Goal: Information Seeking & Learning: Learn about a topic

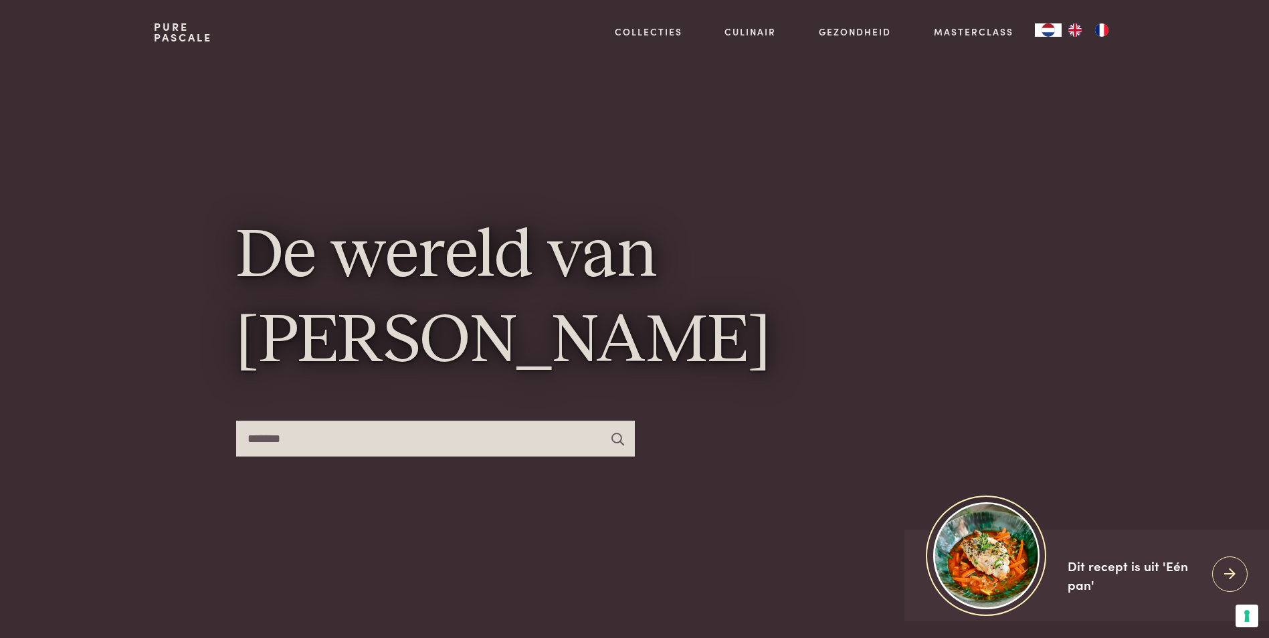
type input "*******"
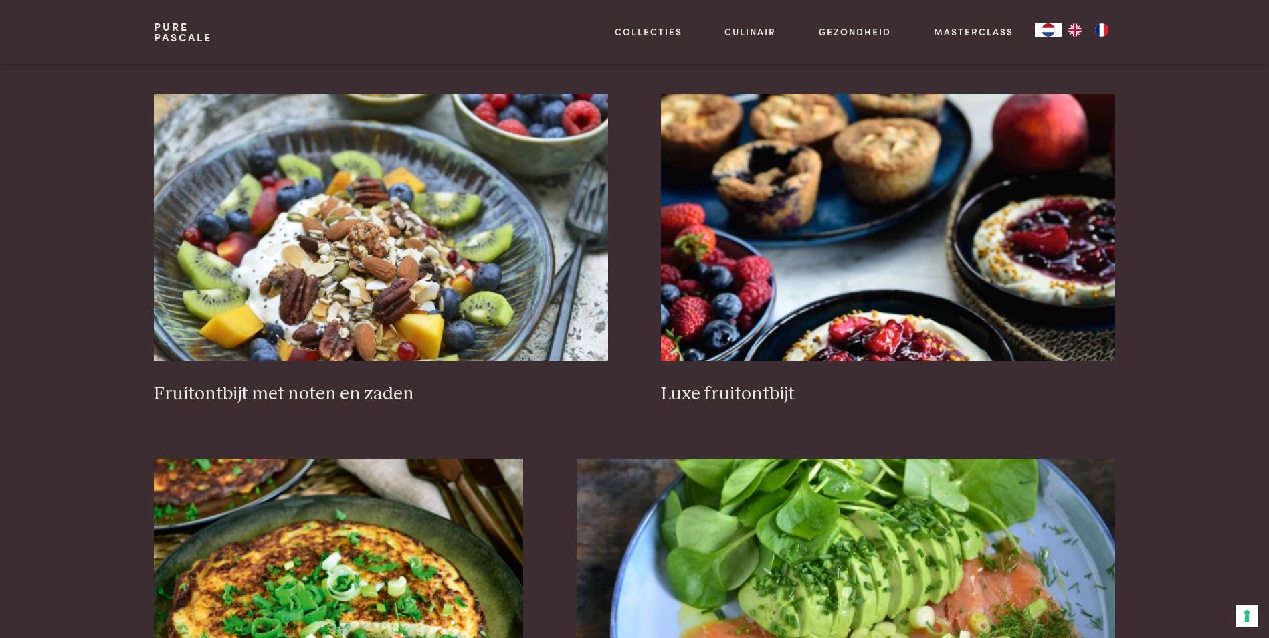
scroll to position [519, 0]
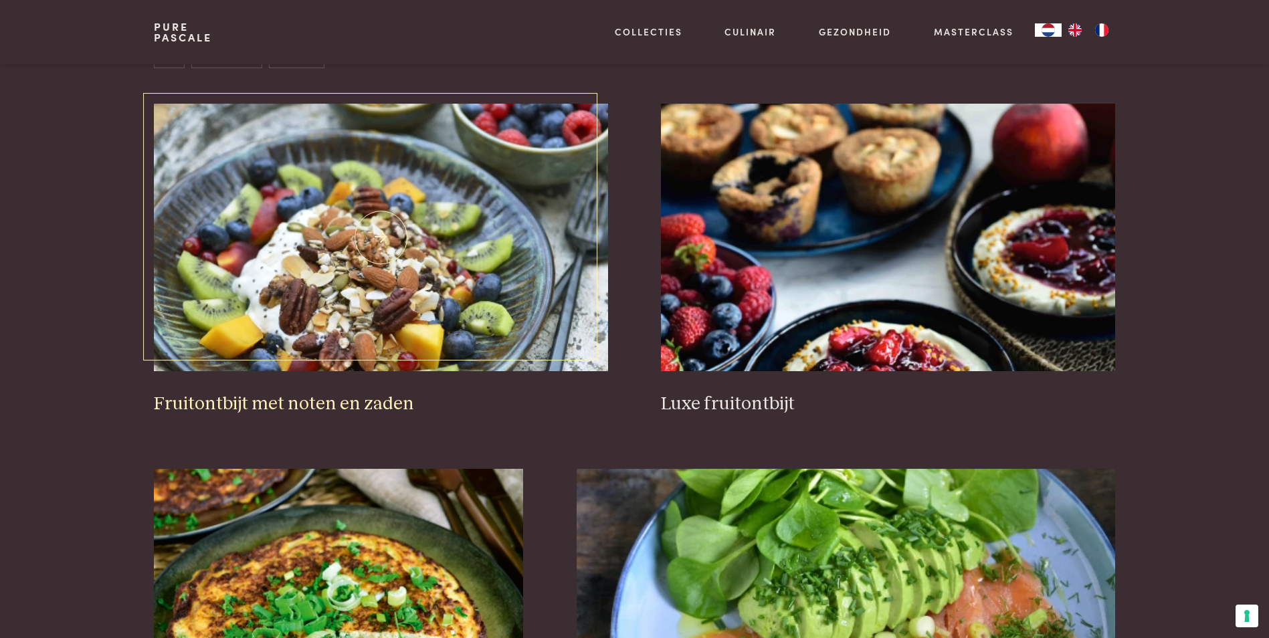
click at [395, 357] on img at bounding box center [381, 238] width 454 height 268
click at [777, 246] on img at bounding box center [888, 238] width 454 height 268
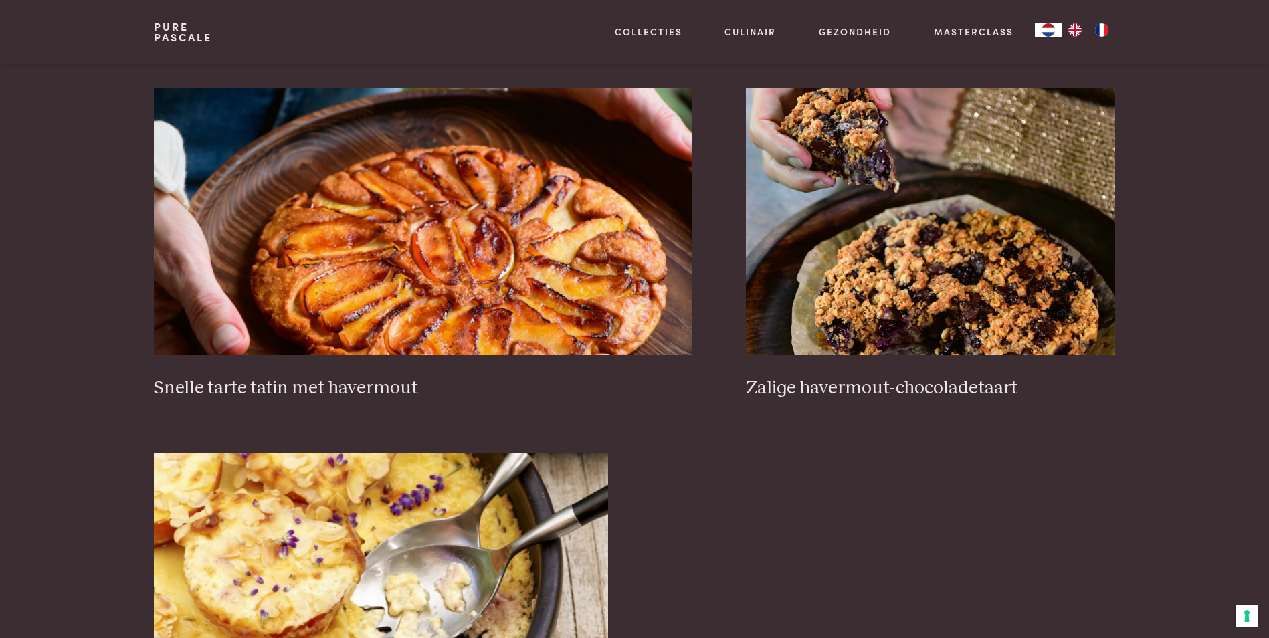
scroll to position [1277, 0]
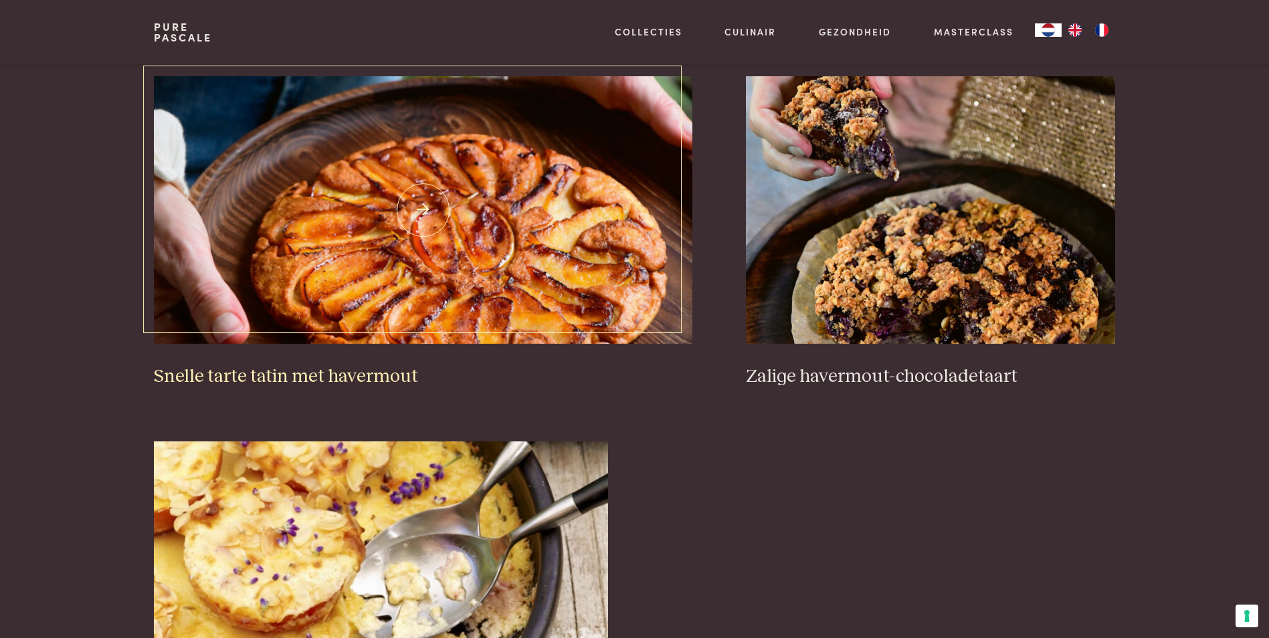
click at [551, 282] on img at bounding box center [423, 210] width 539 height 268
click at [868, 268] on img at bounding box center [930, 210] width 369 height 268
click at [370, 572] on img at bounding box center [381, 576] width 454 height 268
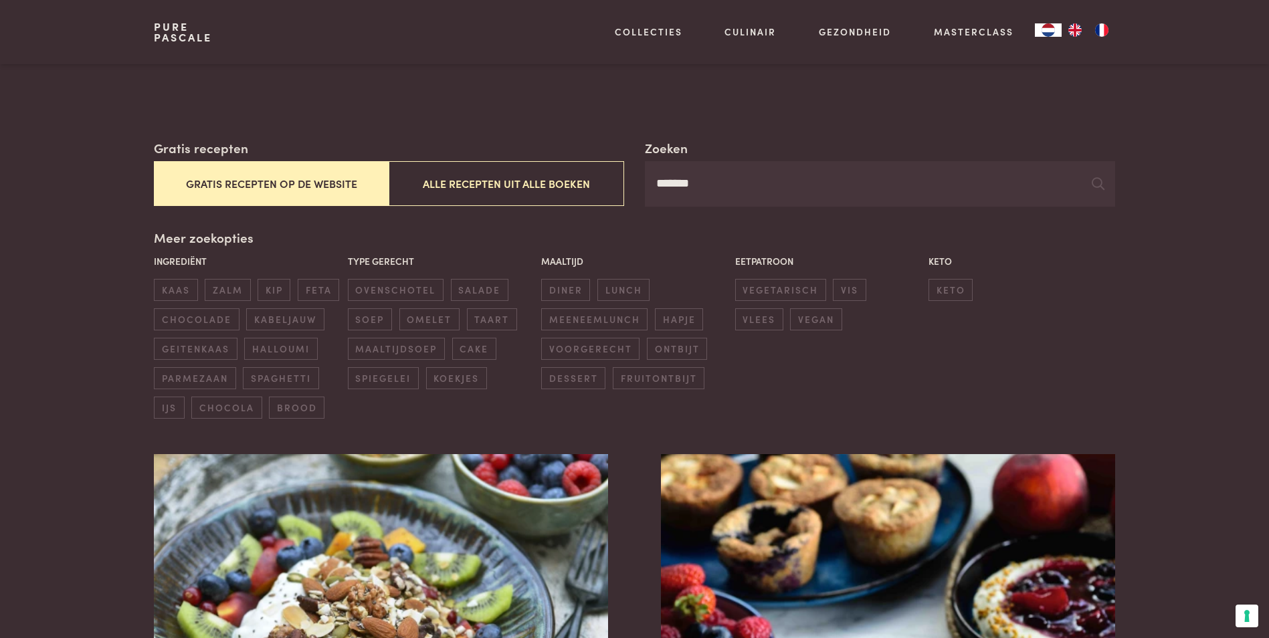
scroll to position [0, 0]
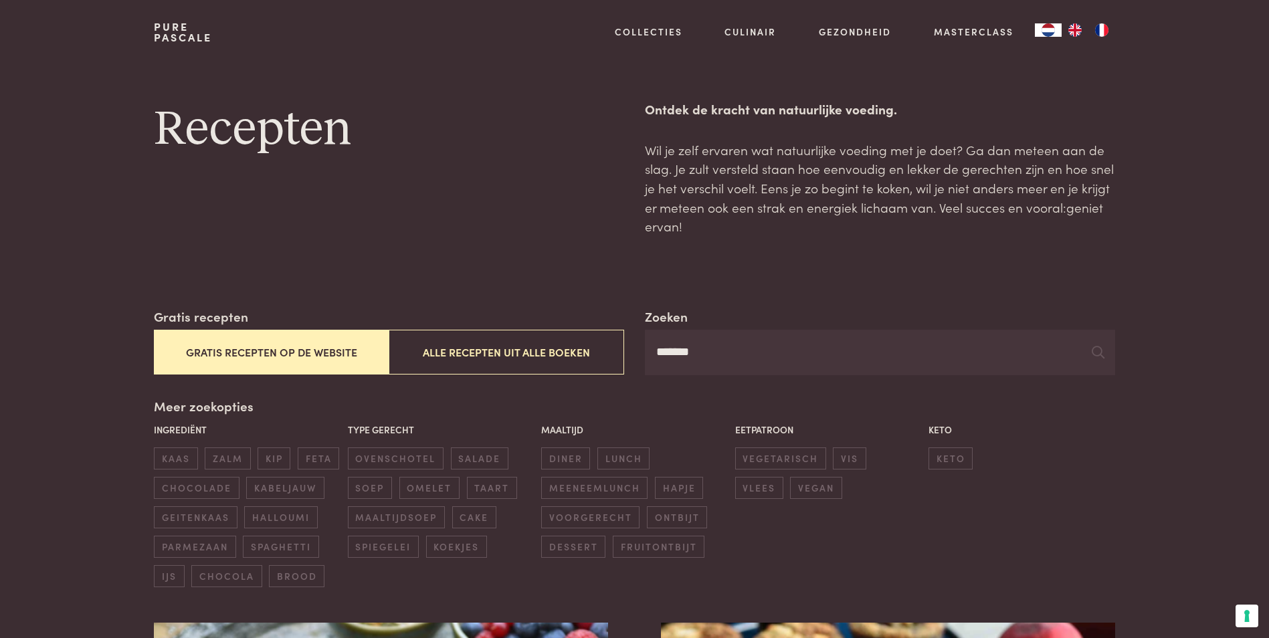
click at [714, 350] on input "*******" at bounding box center [880, 352] width 470 height 45
type input "*"
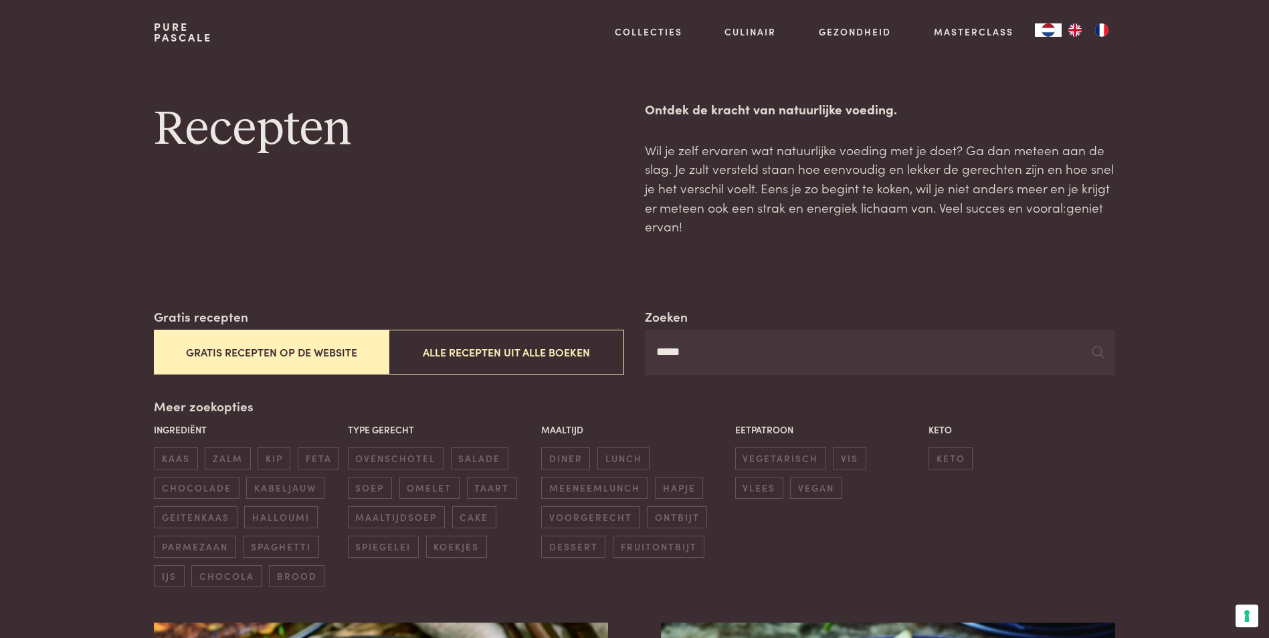
click at [725, 355] on input "*****" at bounding box center [880, 352] width 470 height 45
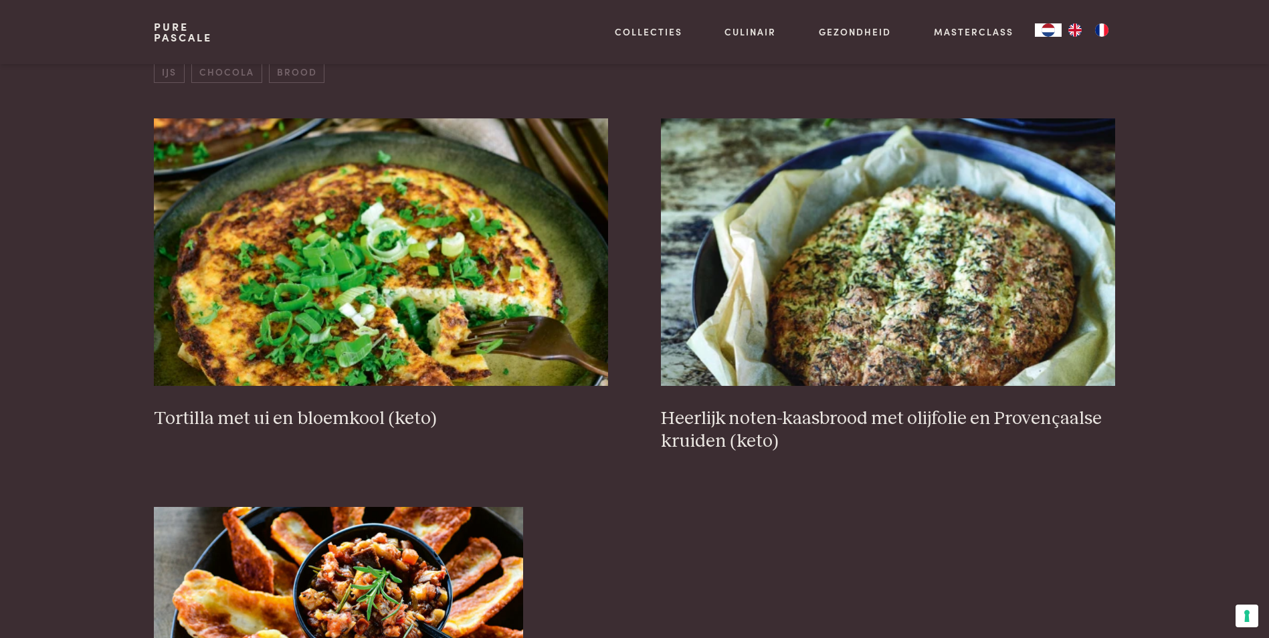
scroll to position [500, 0]
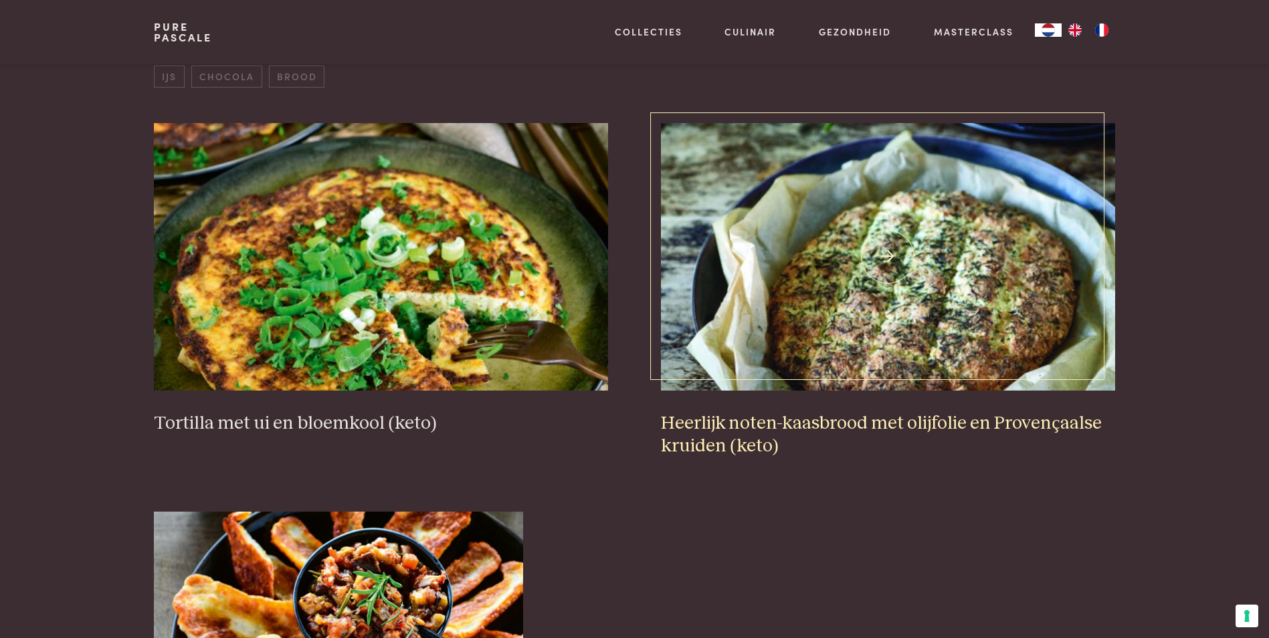
click at [893, 306] on img at bounding box center [888, 257] width 454 height 268
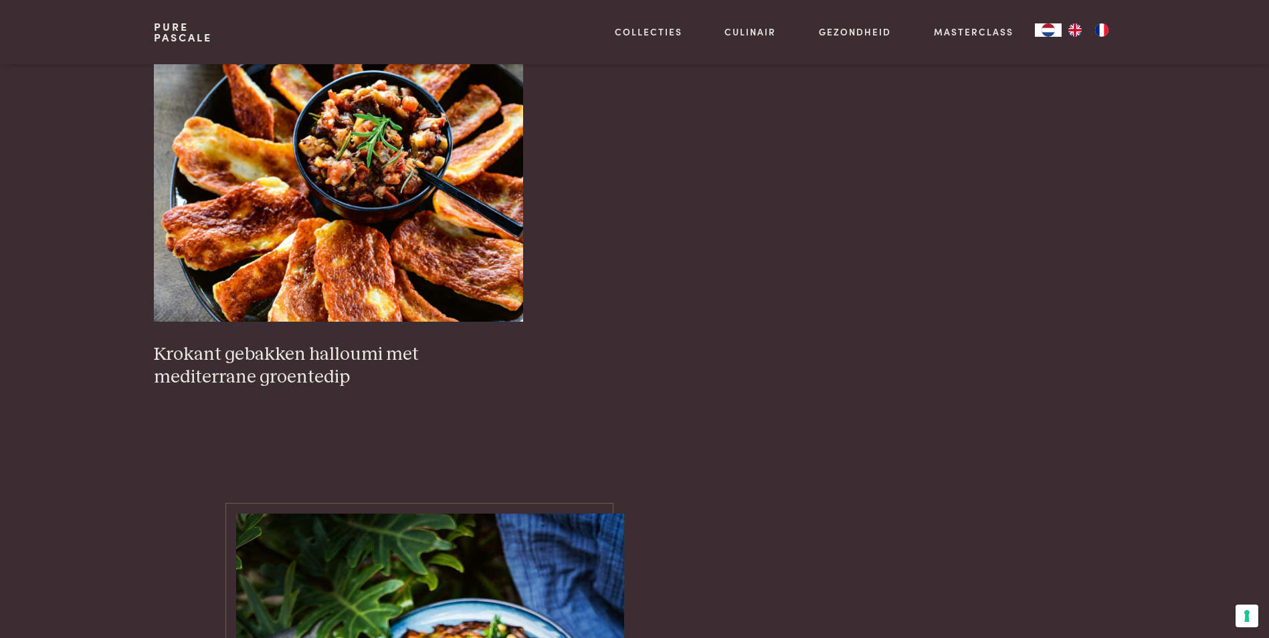
scroll to position [953, 0]
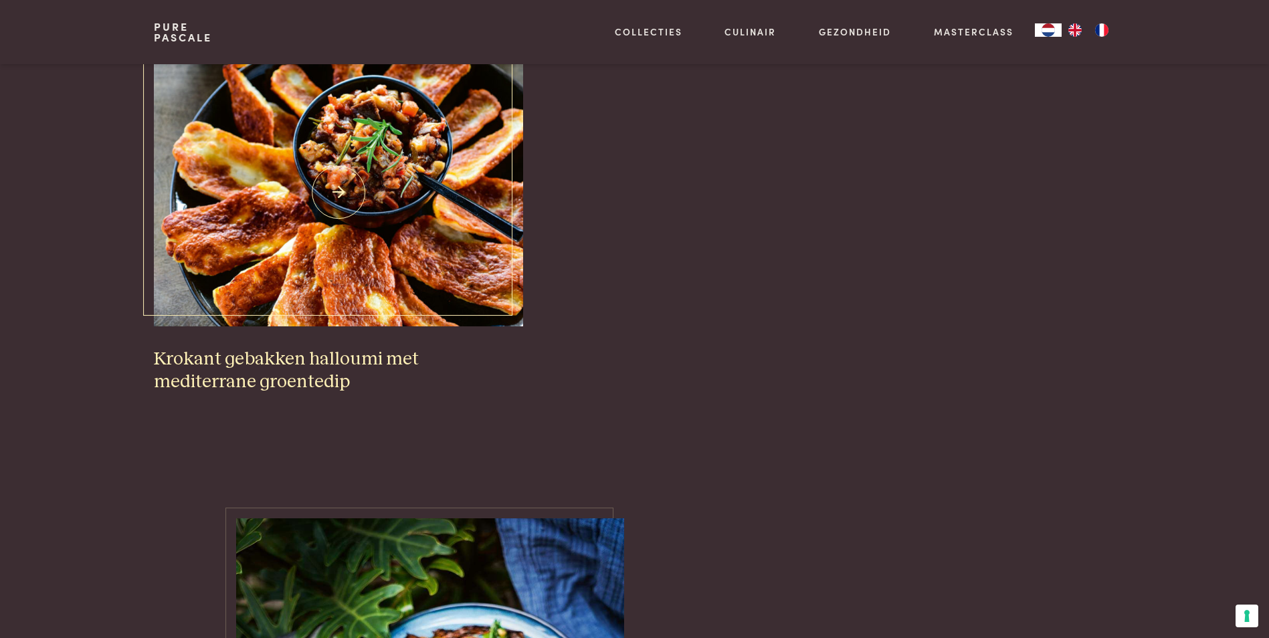
click at [467, 245] on img at bounding box center [338, 193] width 369 height 268
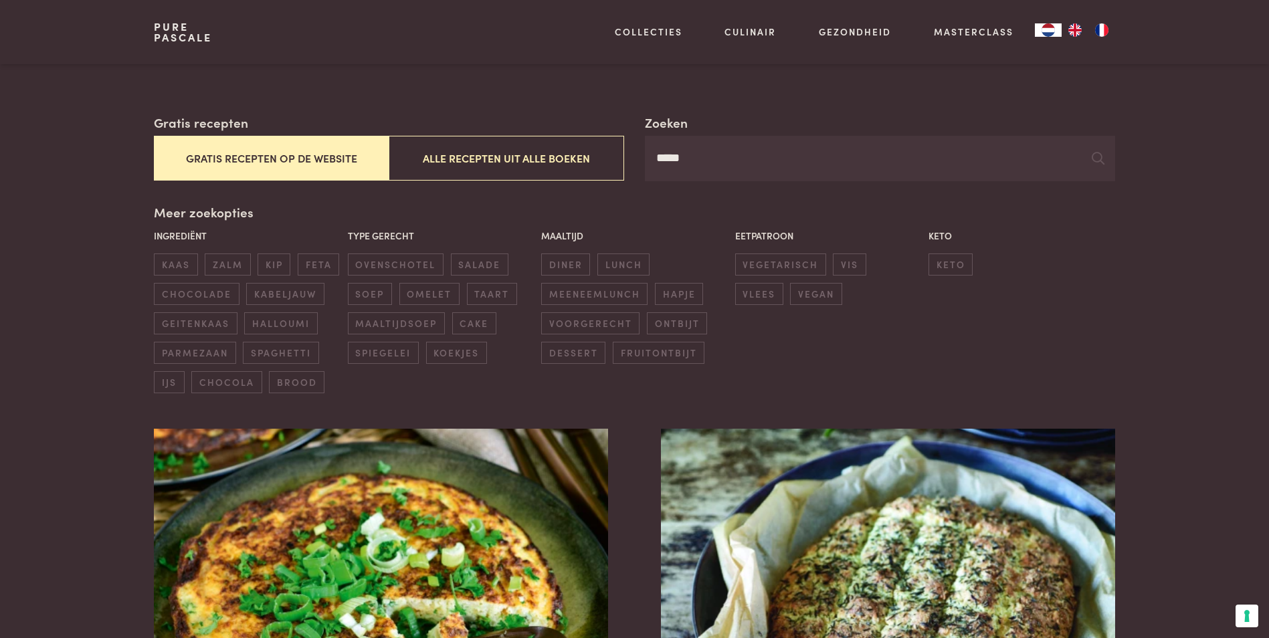
scroll to position [0, 0]
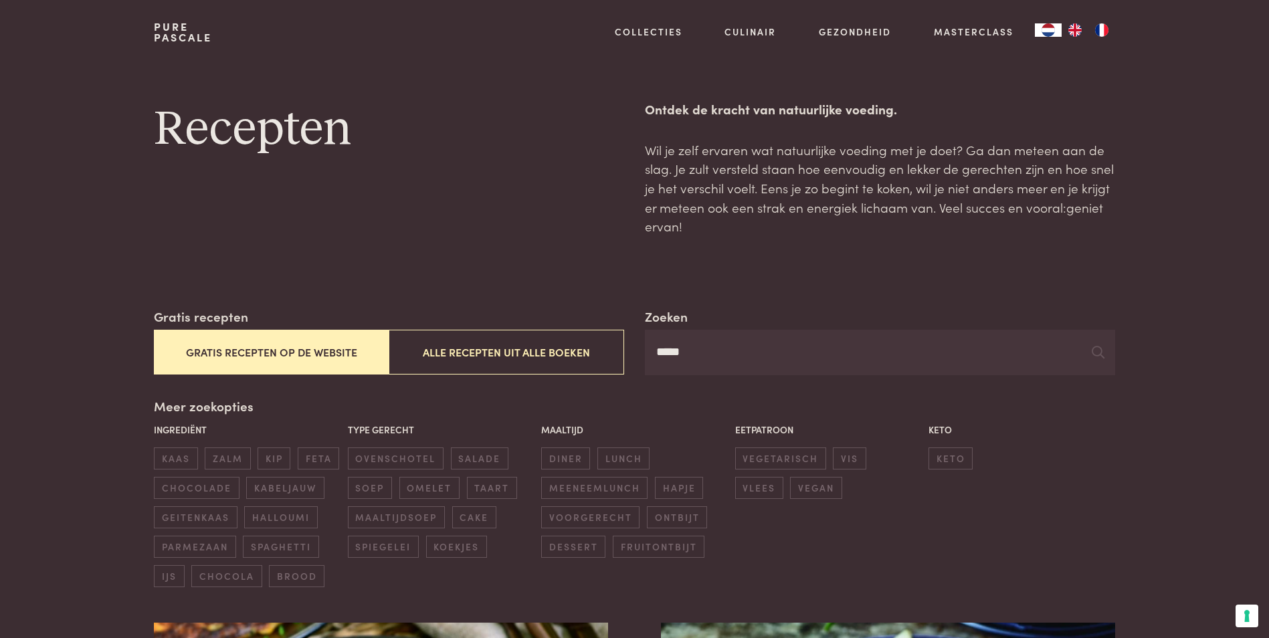
click at [760, 363] on input "*****" at bounding box center [880, 352] width 470 height 45
type input "*"
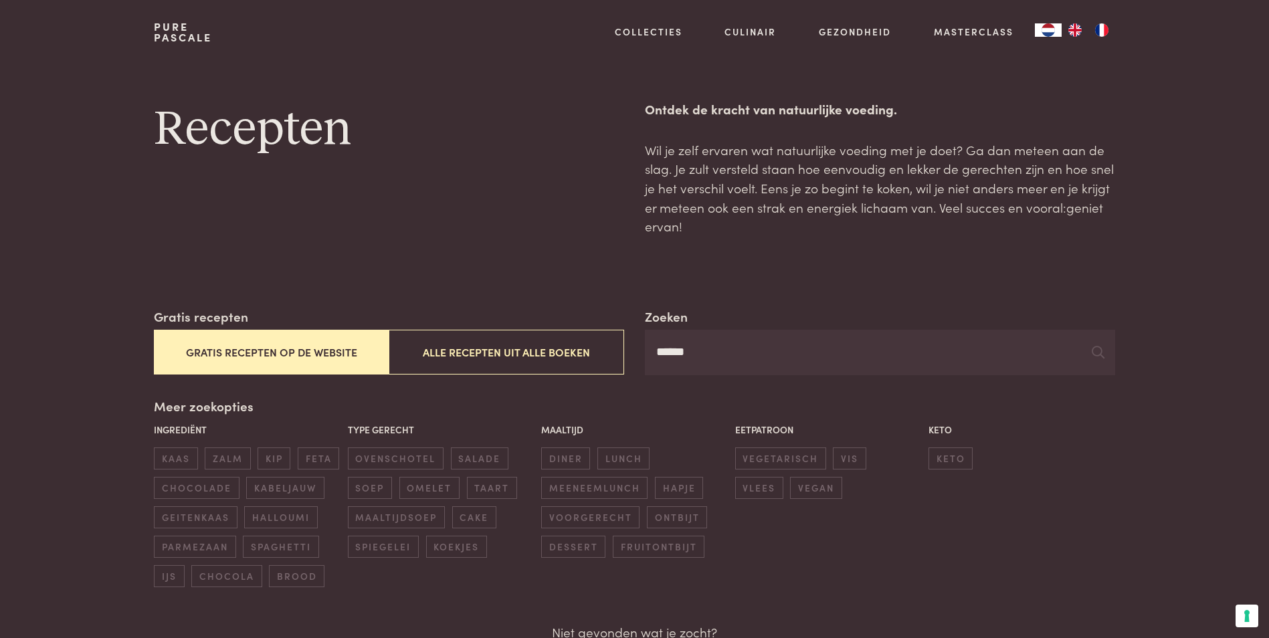
type input "*****"
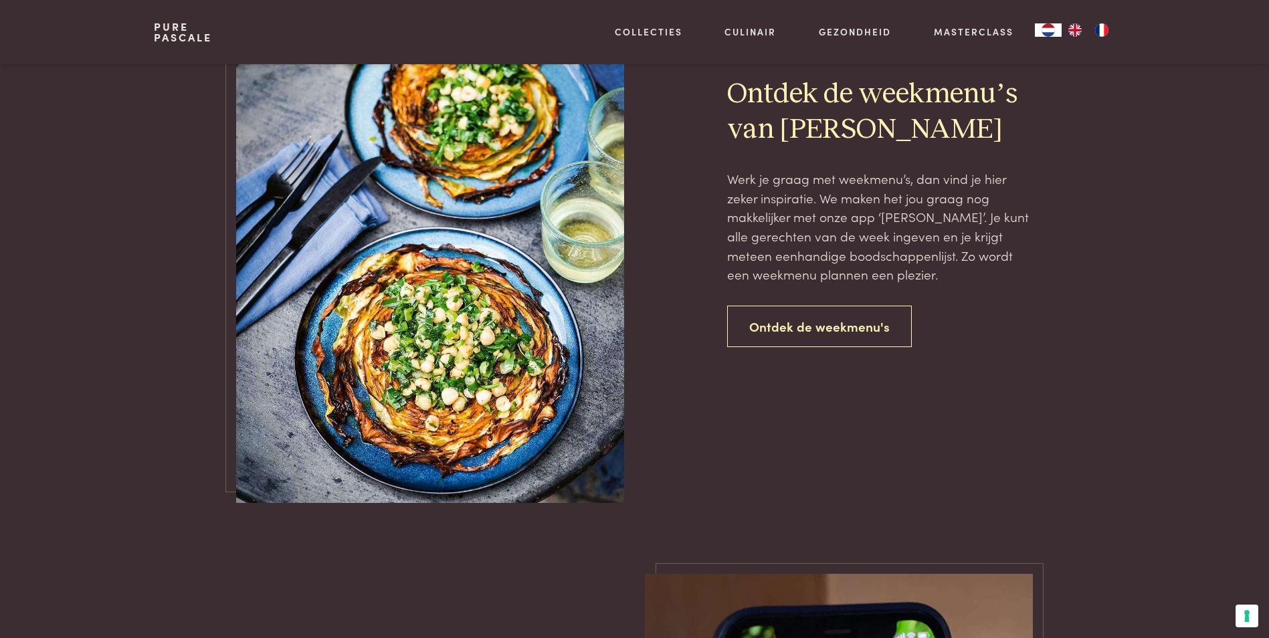
scroll to position [884, 0]
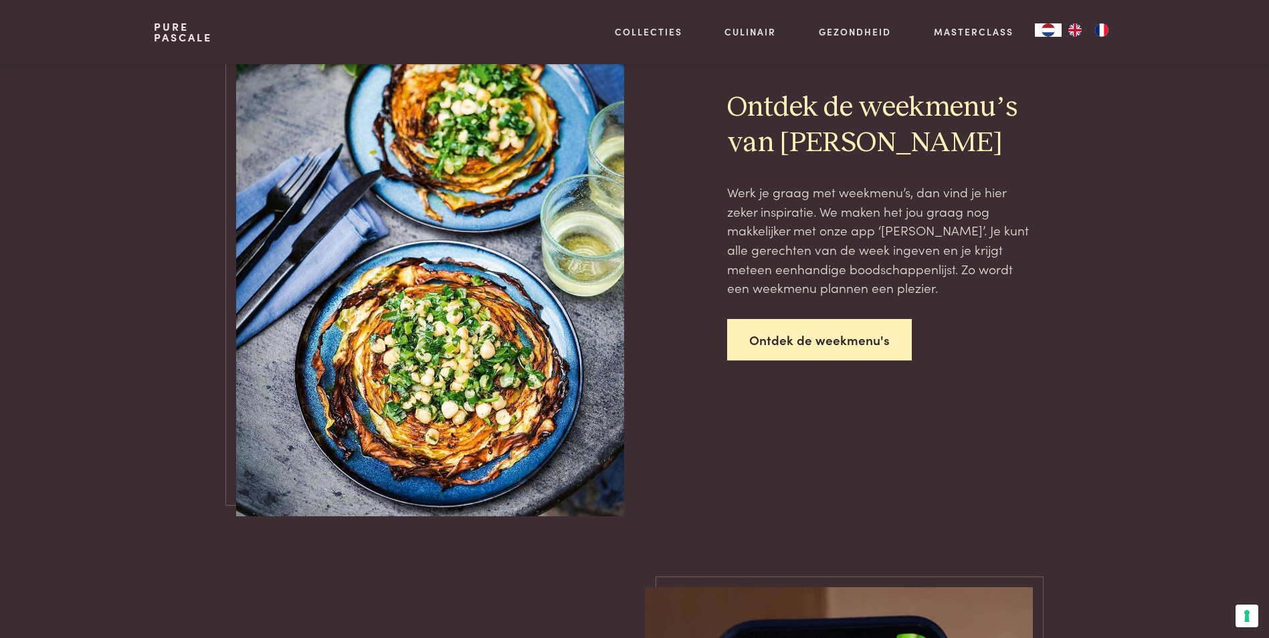
click at [827, 339] on link "Ontdek de weekmenu's" at bounding box center [819, 340] width 185 height 42
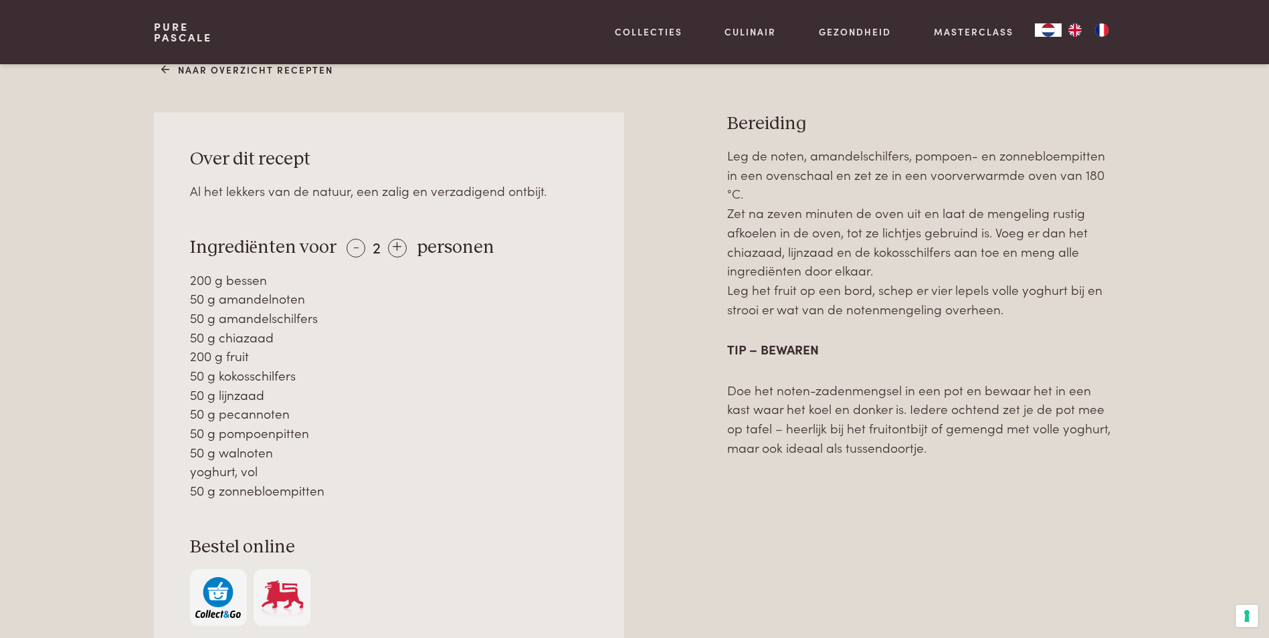
scroll to position [557, 0]
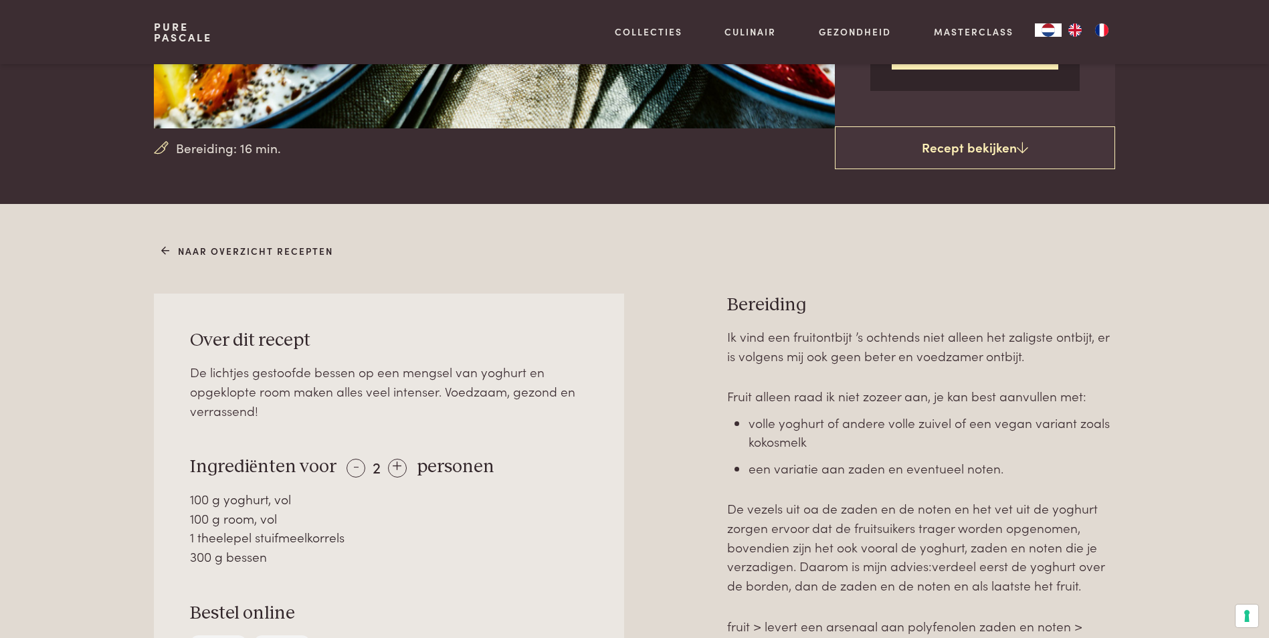
scroll to position [392, 0]
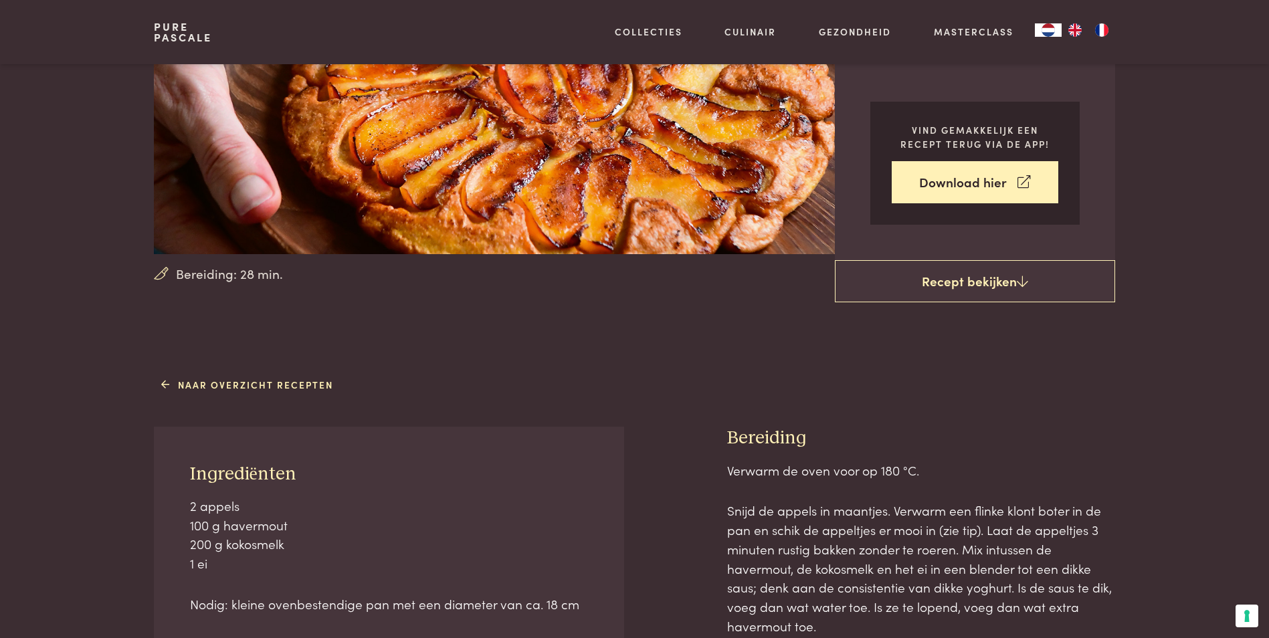
scroll to position [259, 0]
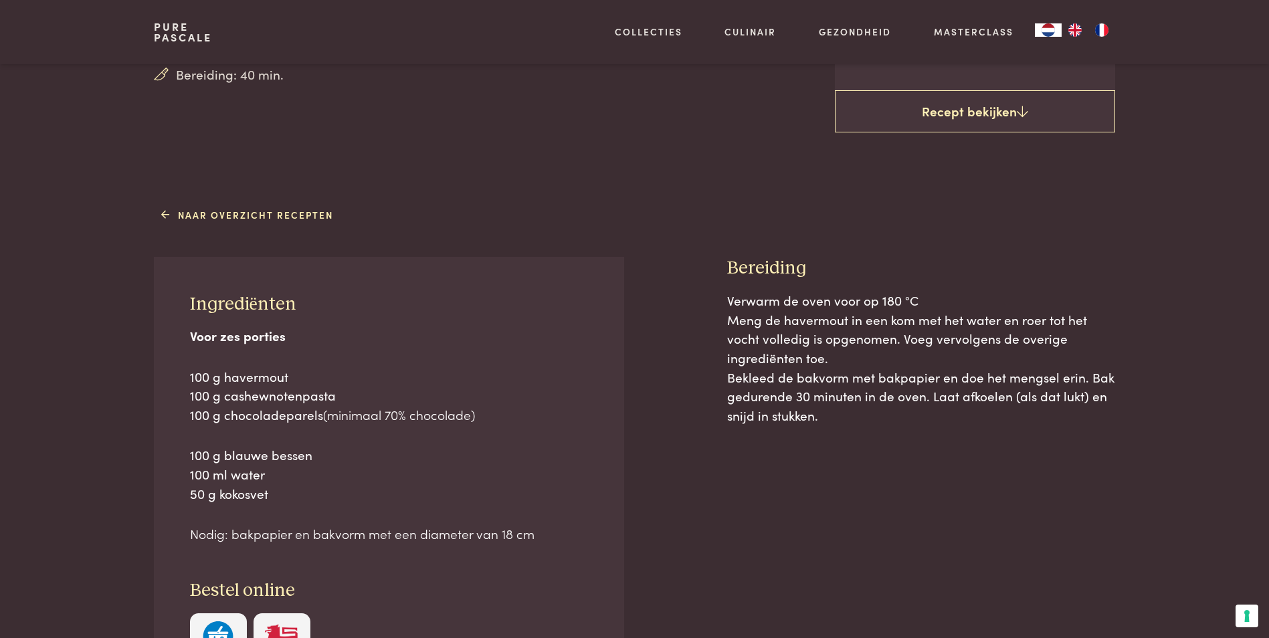
scroll to position [455, 0]
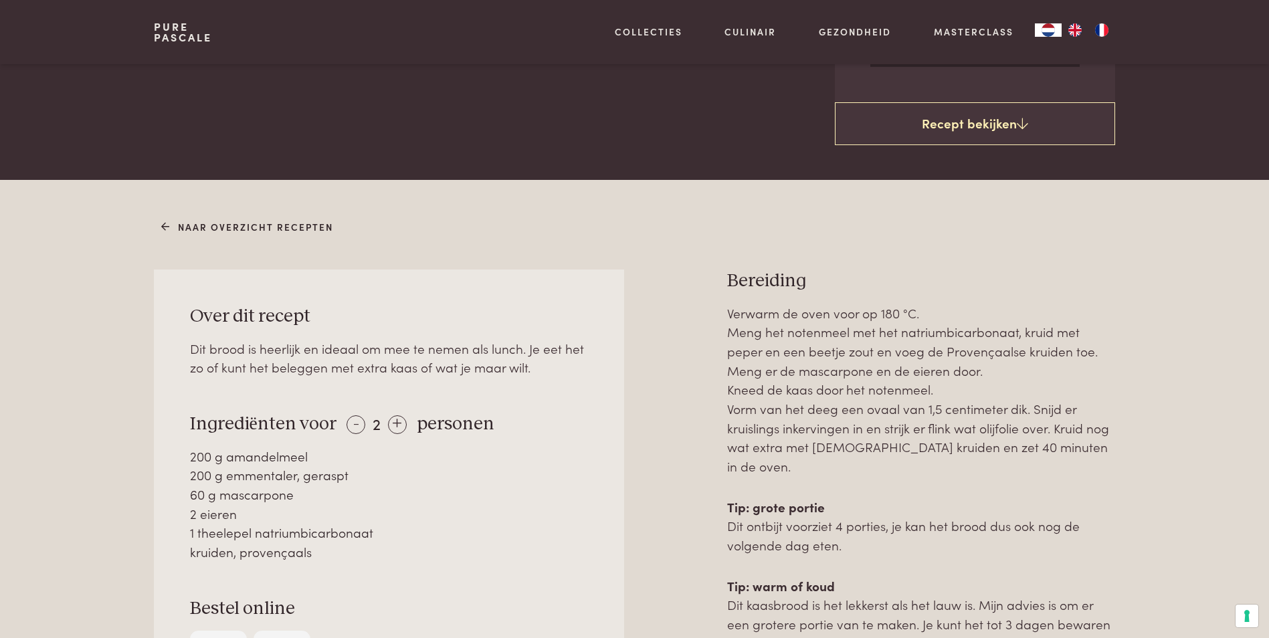
scroll to position [510, 0]
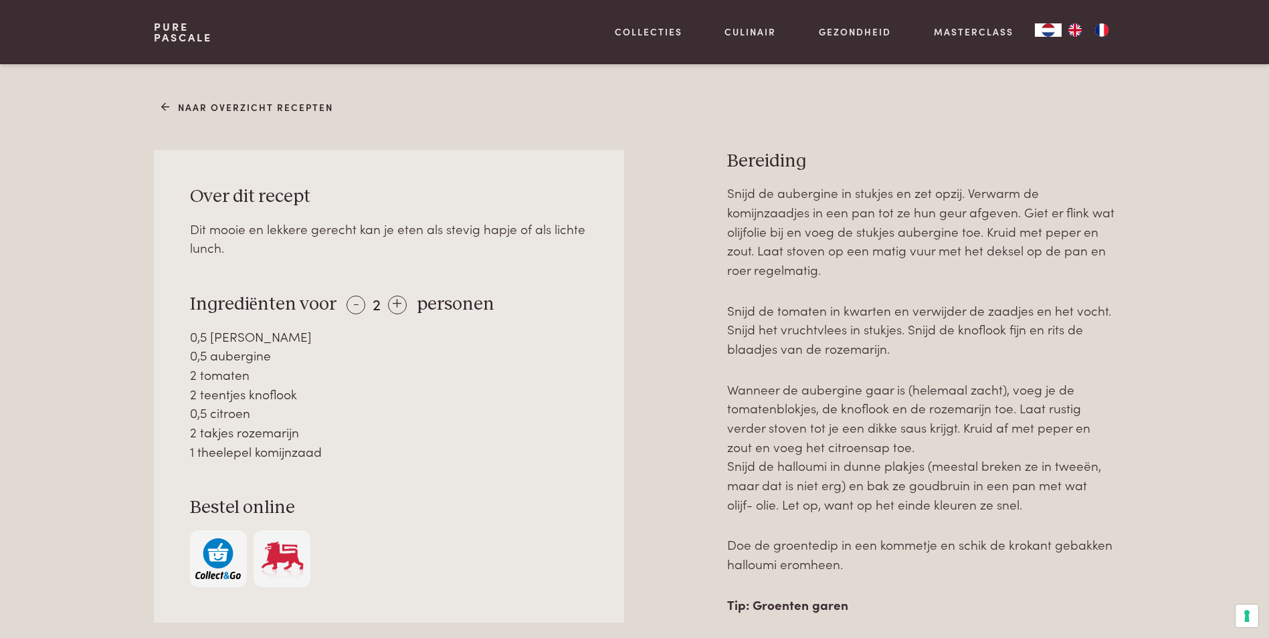
scroll to position [537, 0]
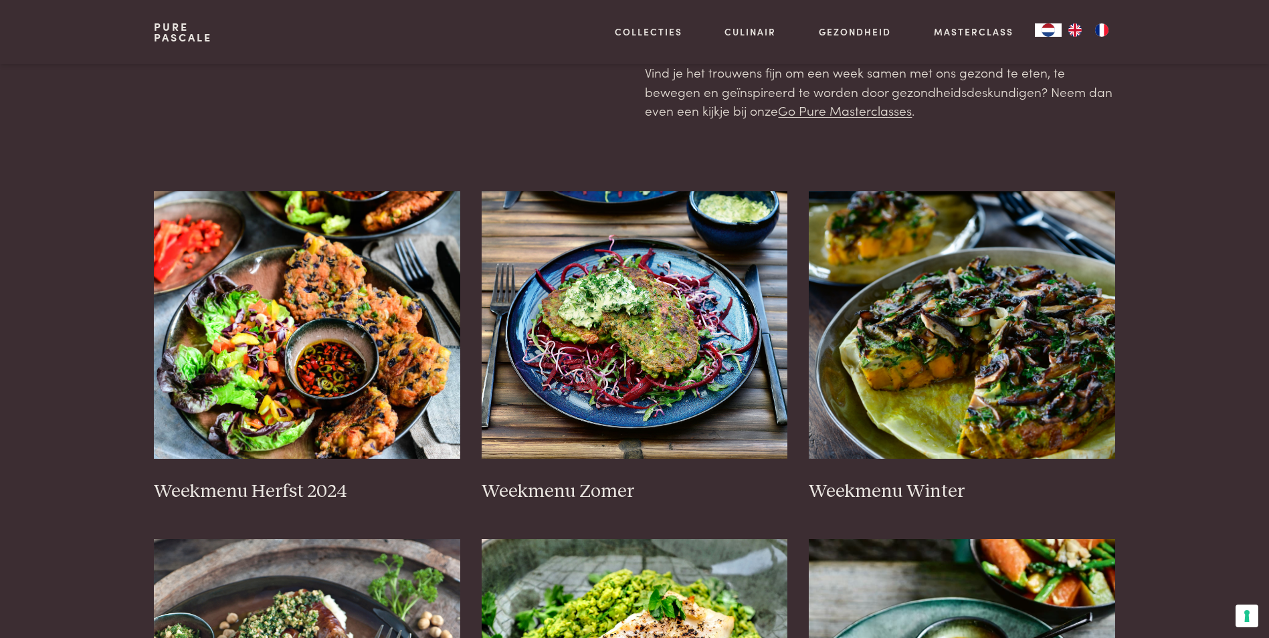
scroll to position [165, 0]
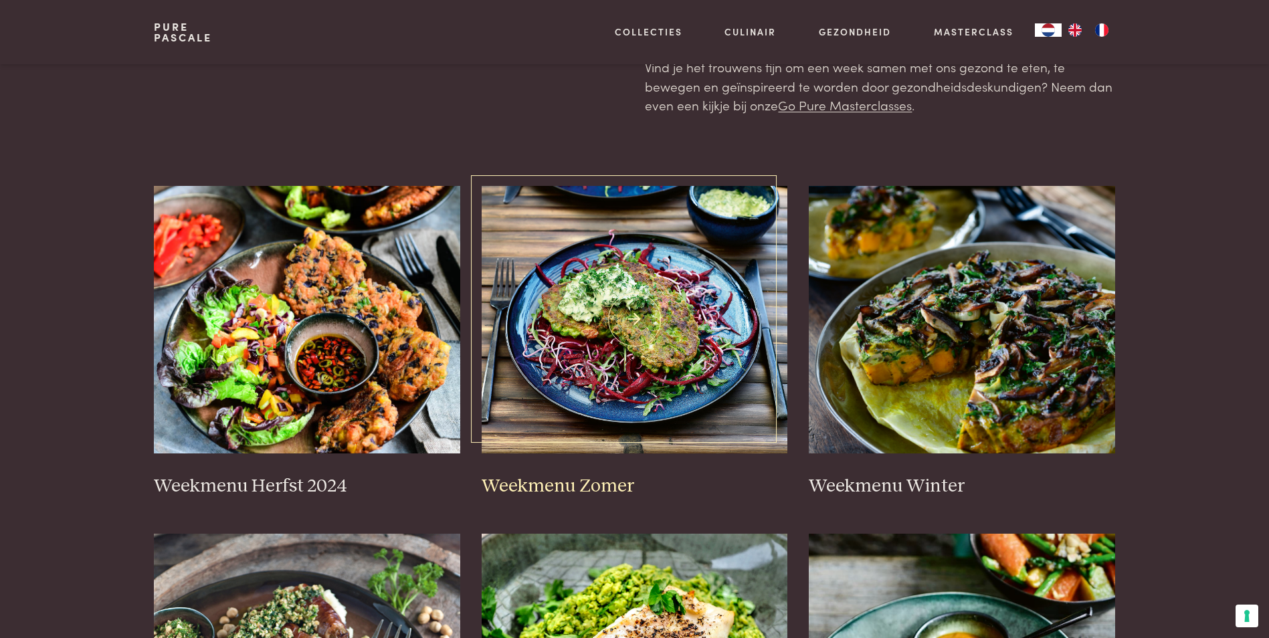
click at [643, 340] on img at bounding box center [635, 320] width 306 height 268
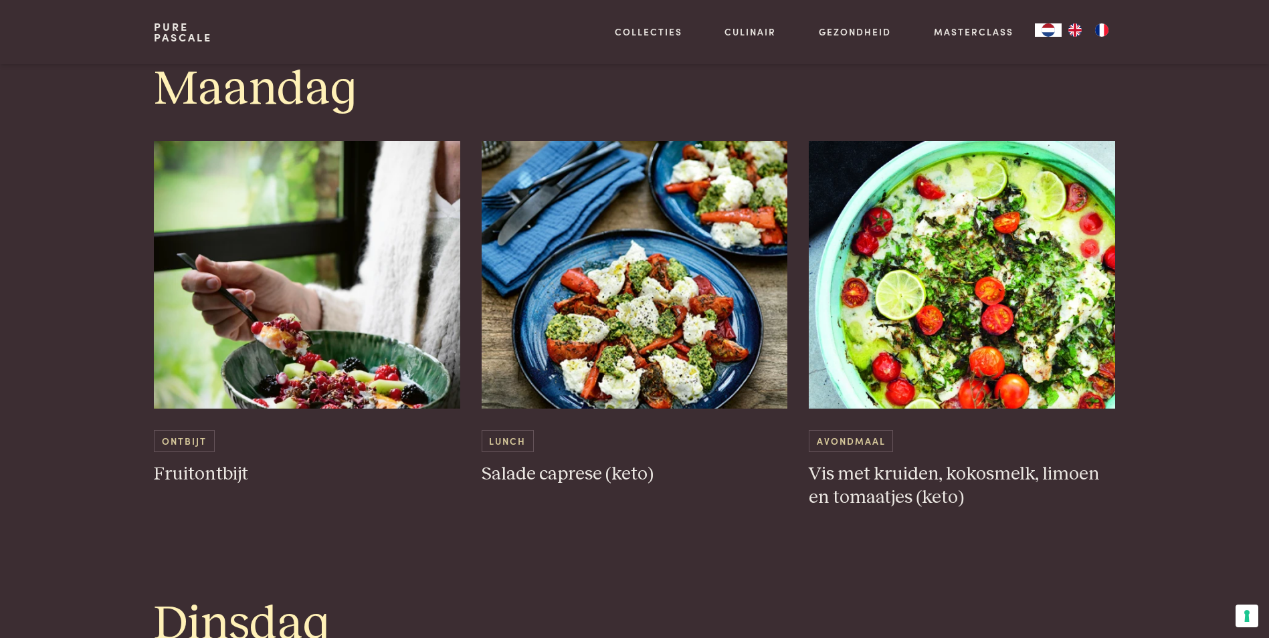
scroll to position [702, 0]
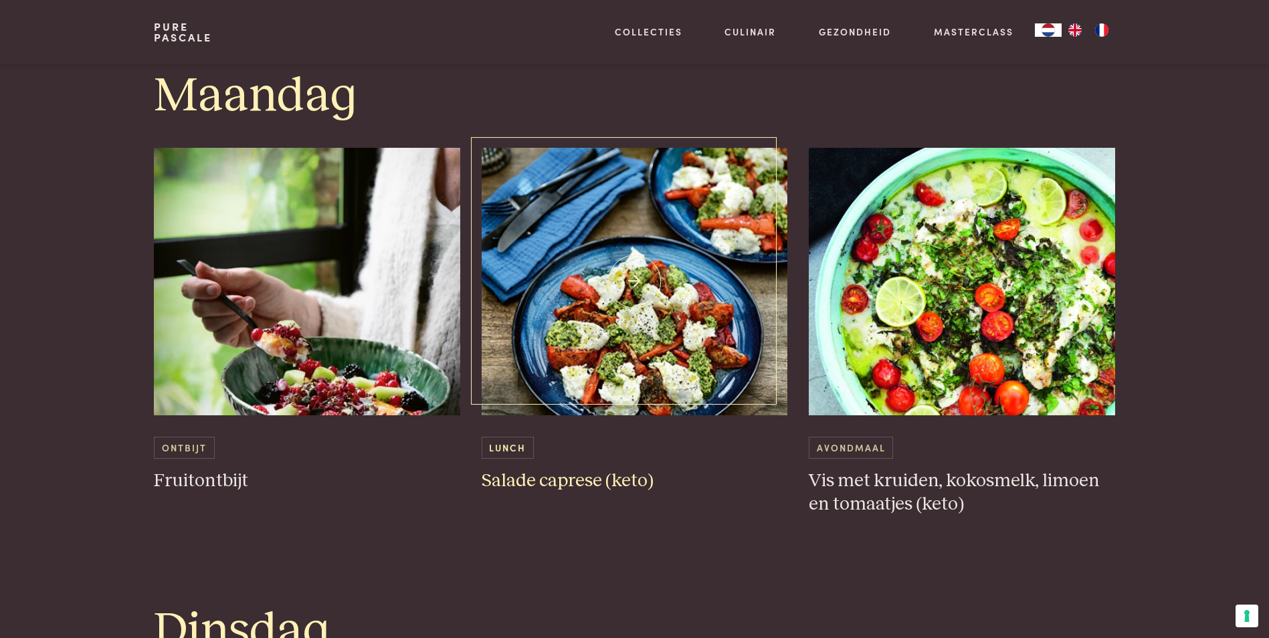
click at [686, 340] on img at bounding box center [635, 282] width 306 height 268
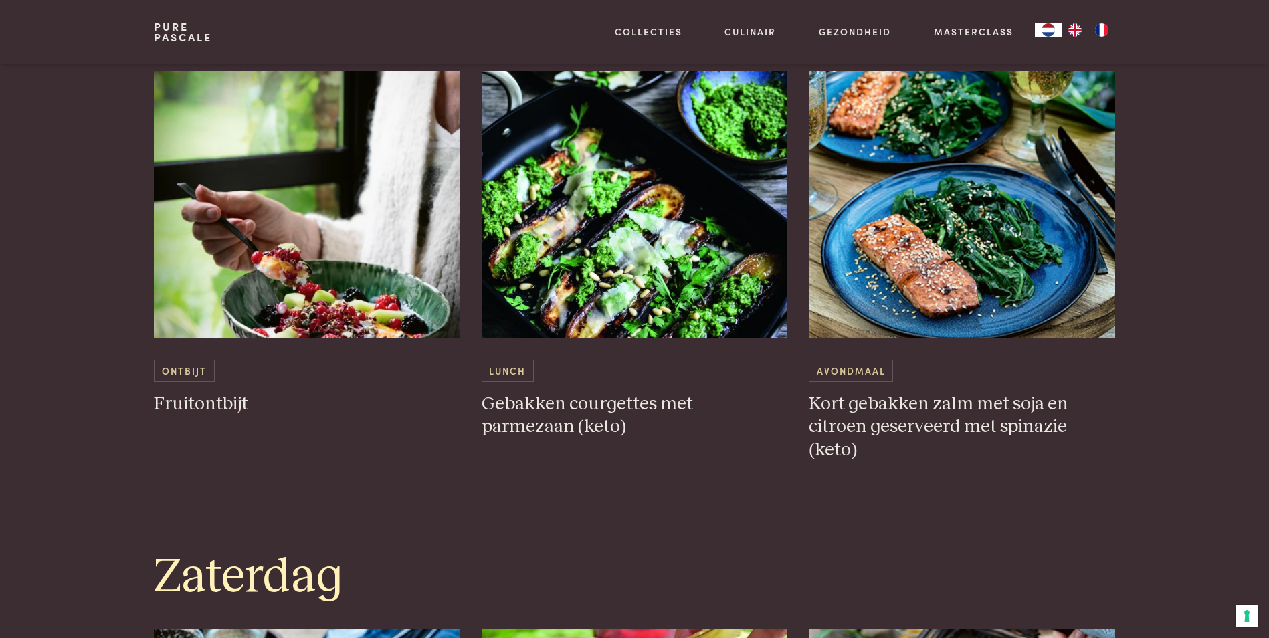
scroll to position [2926, 0]
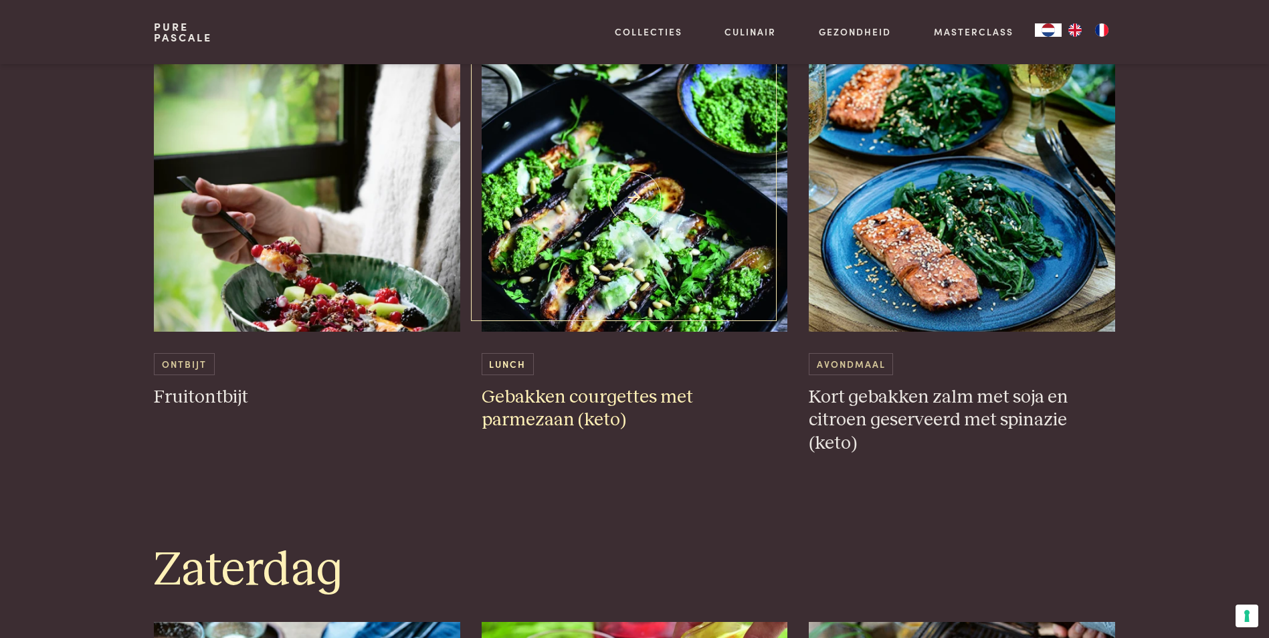
click at [727, 229] on img at bounding box center [635, 198] width 306 height 268
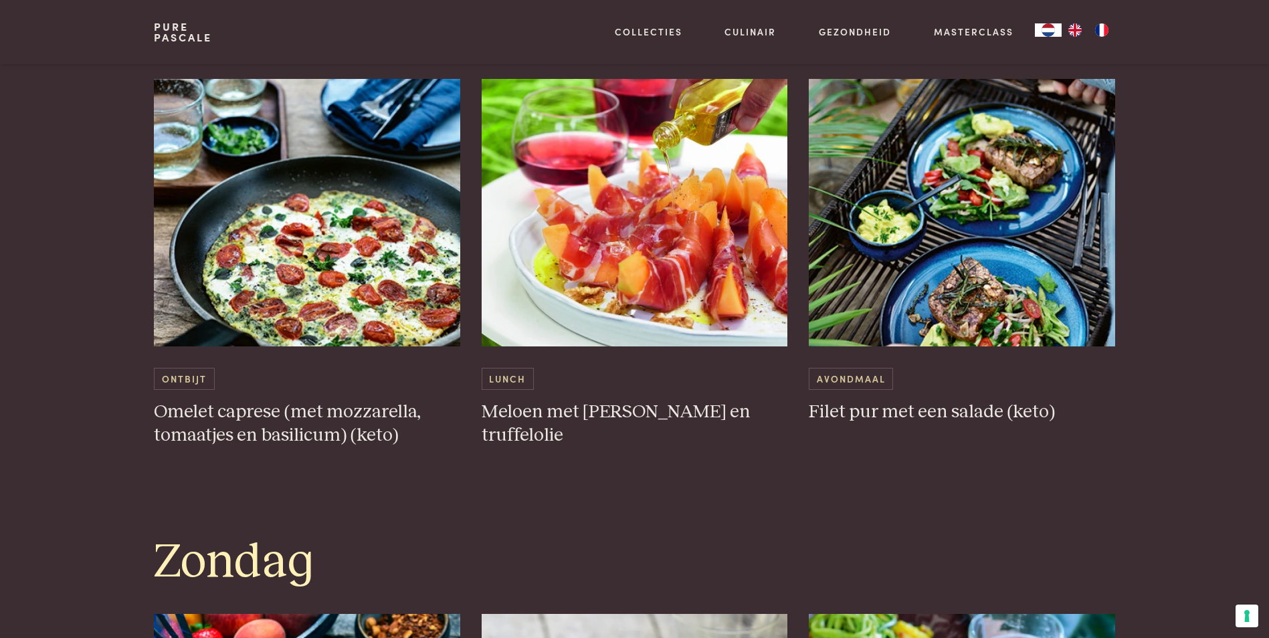
scroll to position [3463, 0]
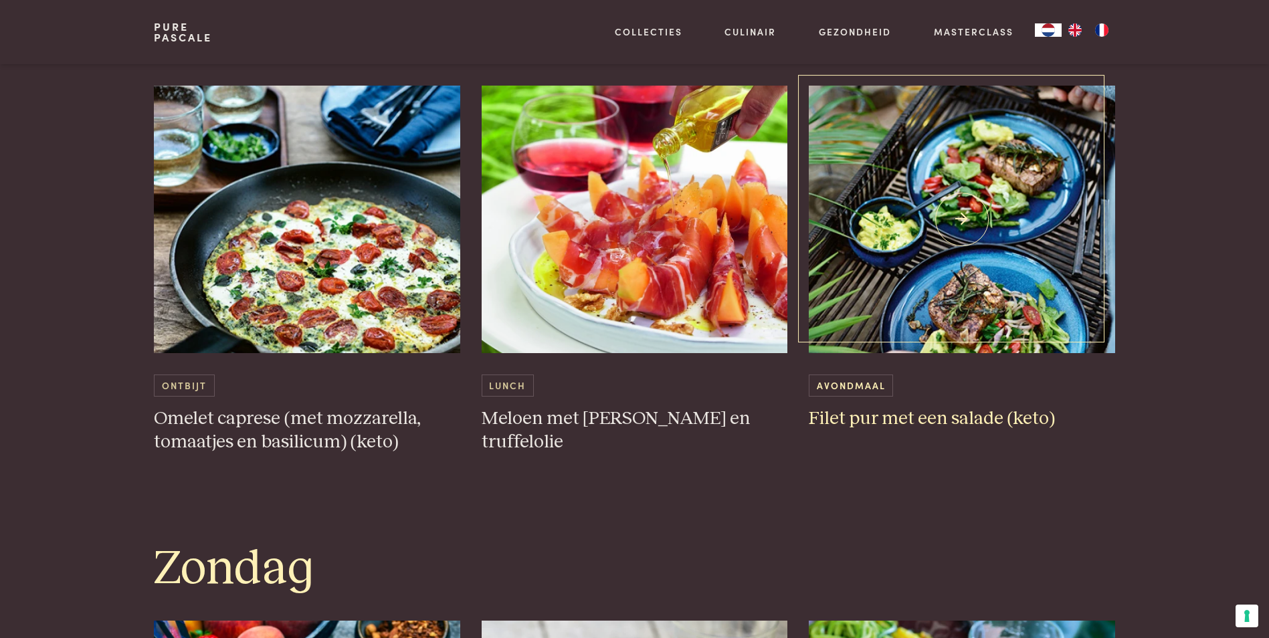
click at [996, 258] on img at bounding box center [962, 220] width 306 height 268
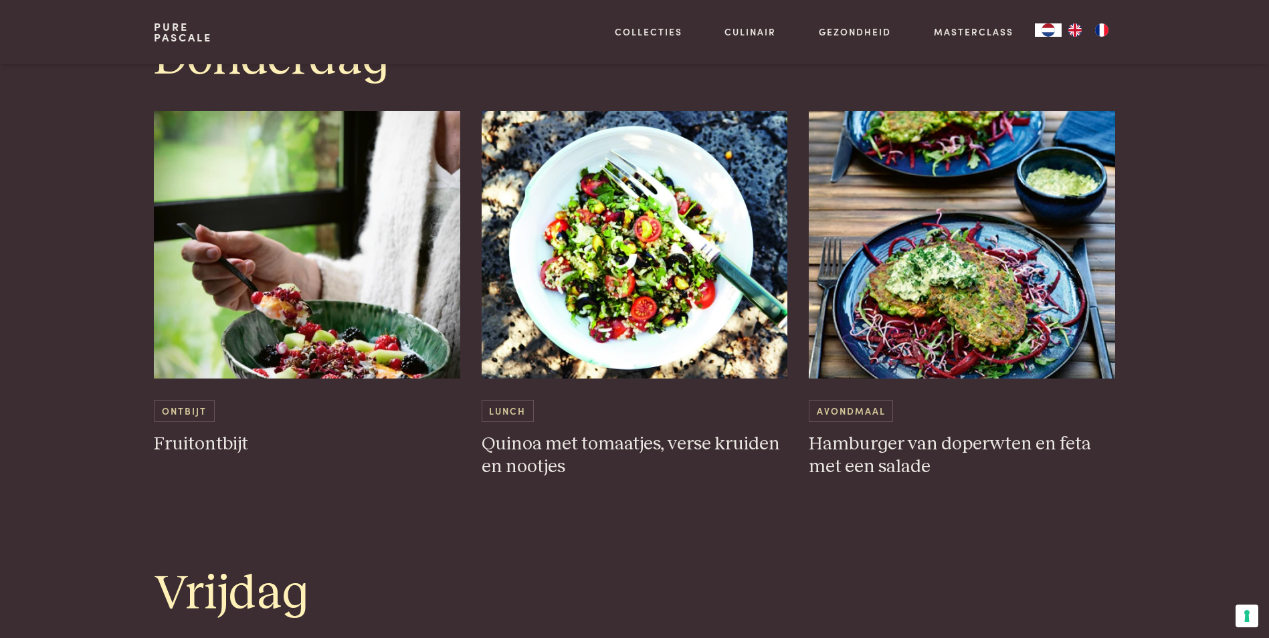
scroll to position [2351, 0]
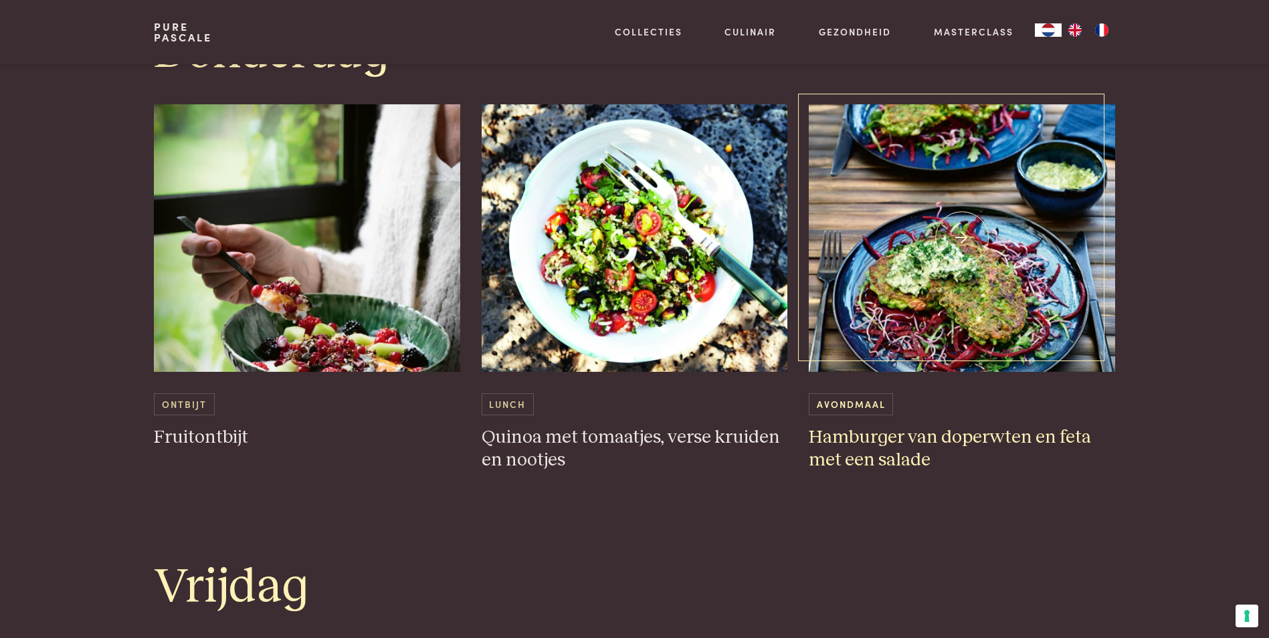
click at [940, 326] on img at bounding box center [962, 238] width 306 height 268
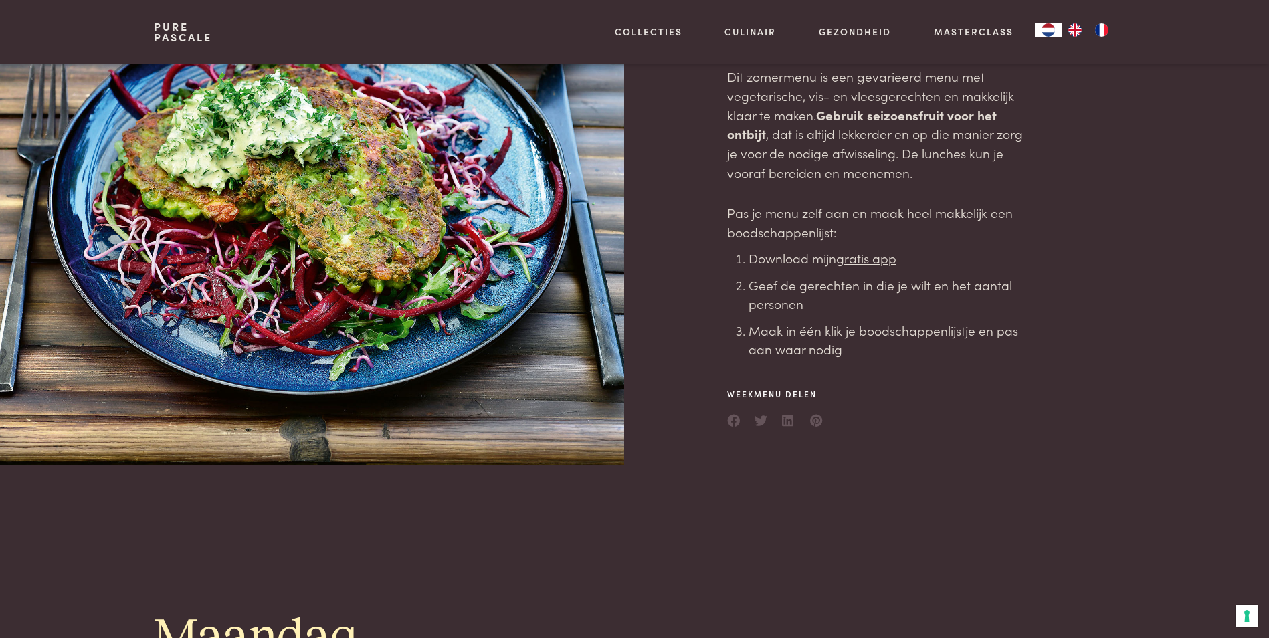
scroll to position [0, 0]
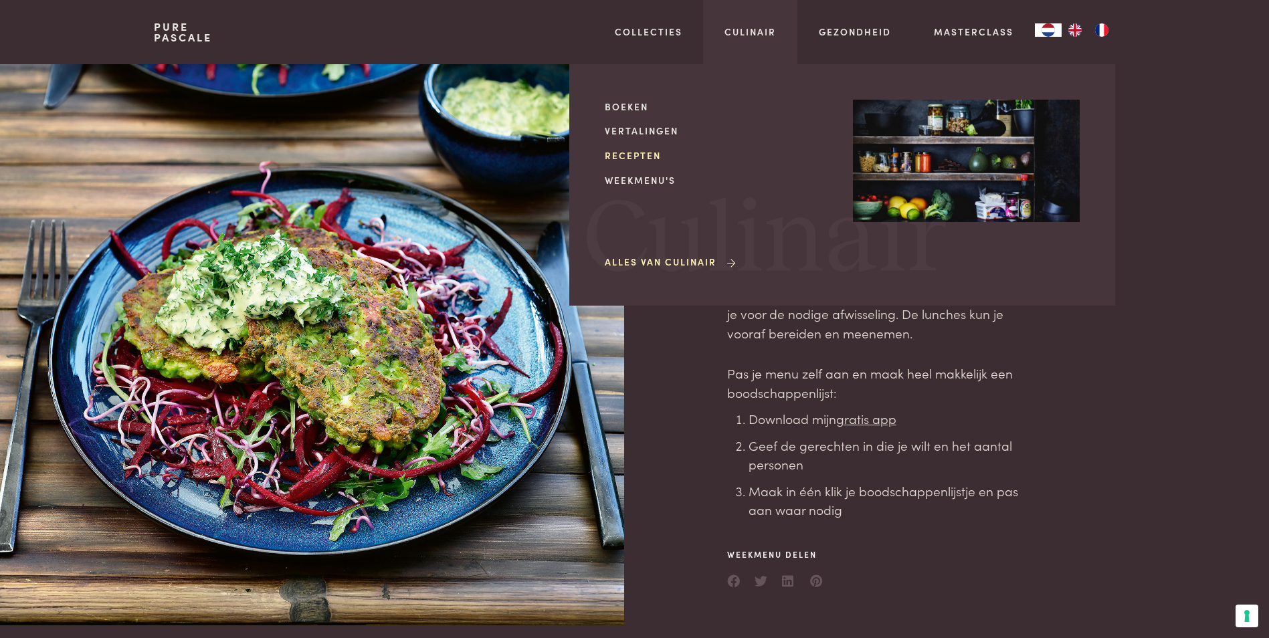
click at [634, 154] on link "Recepten" at bounding box center [718, 156] width 227 height 14
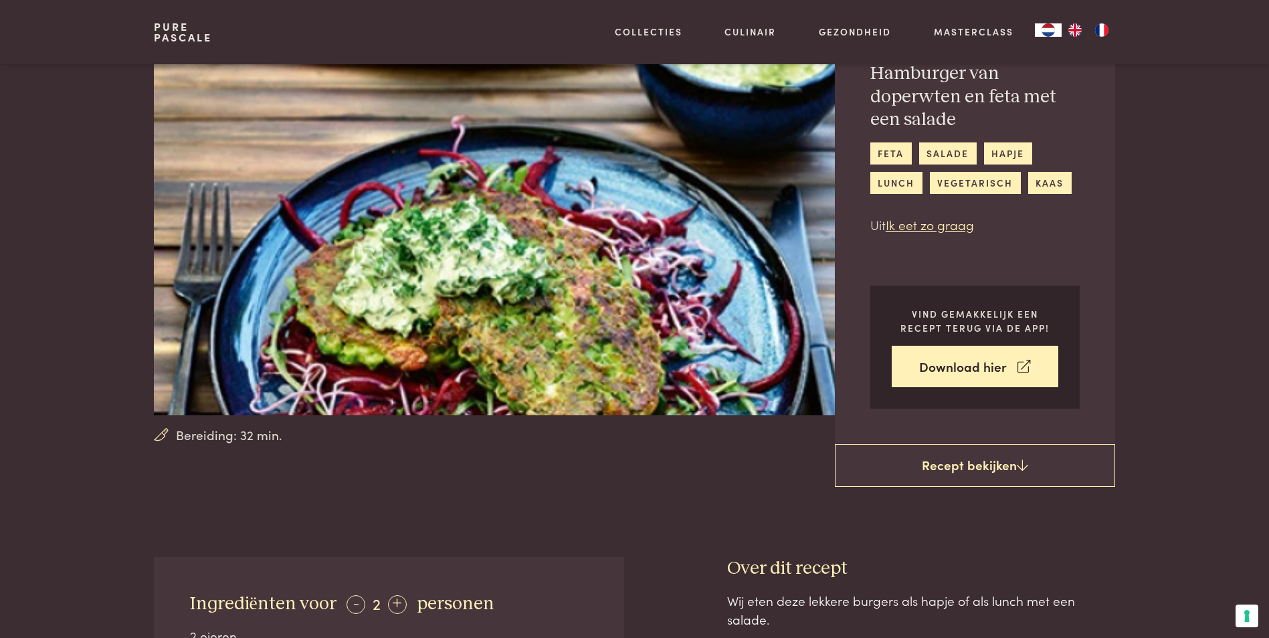
scroll to position [72, 0]
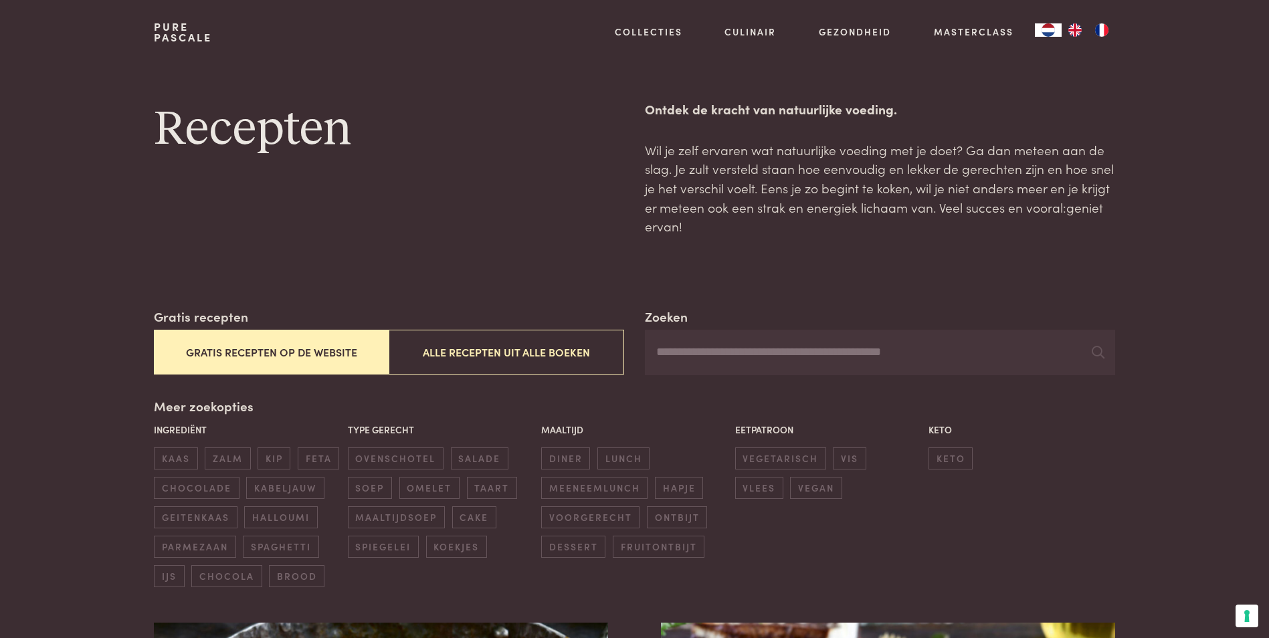
click at [681, 349] on input "Zoeken" at bounding box center [880, 352] width 470 height 45
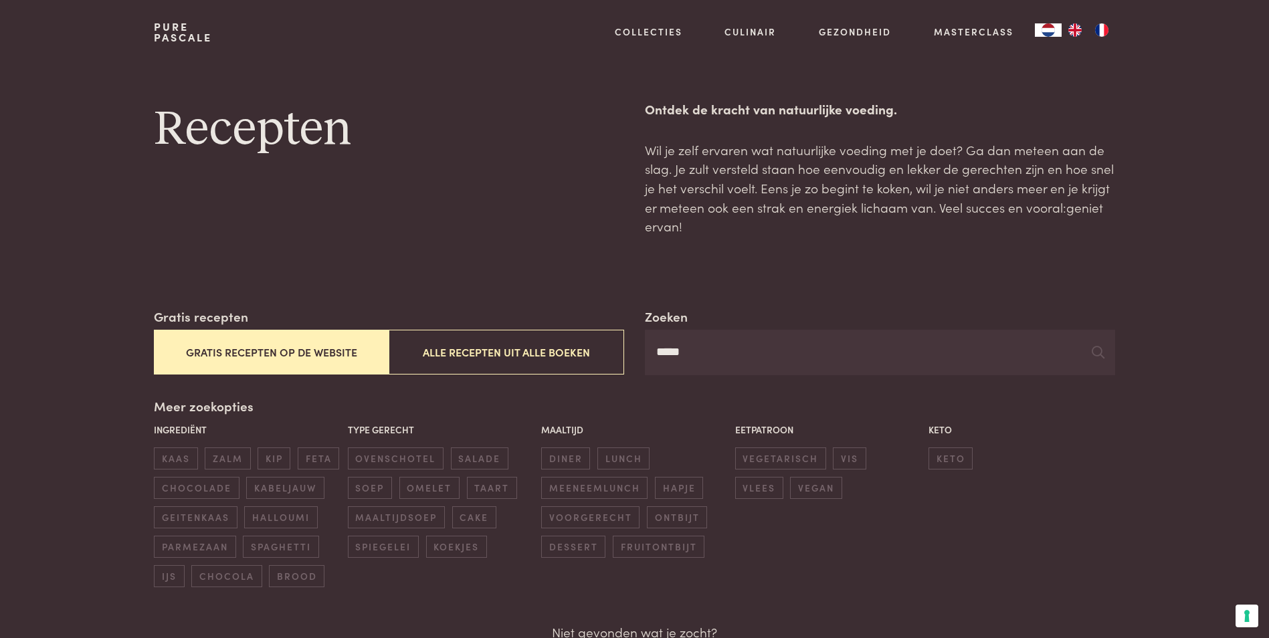
type input "*****"
